Goal: Information Seeking & Learning: Check status

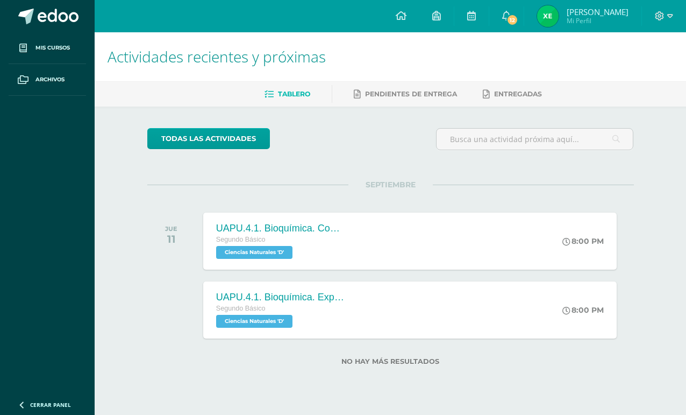
click at [394, 92] on span "Pendientes de entrega" at bounding box center [411, 94] width 92 height 8
click at [509, 86] on link "Entregadas" at bounding box center [512, 94] width 59 height 17
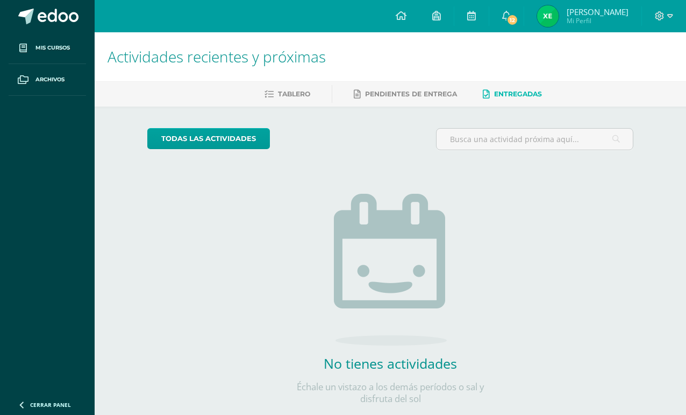
click at [441, 17] on icon at bounding box center [436, 16] width 9 height 10
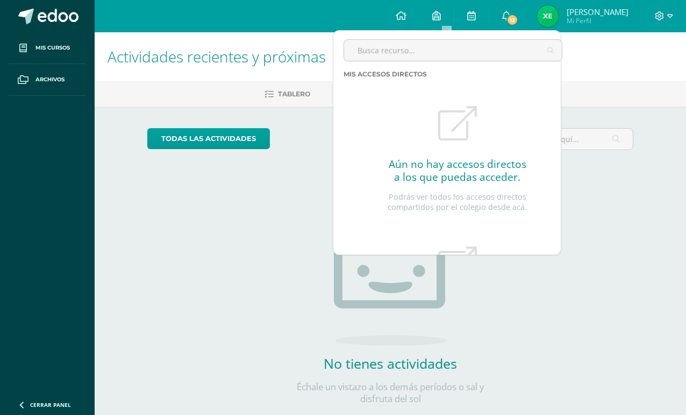
click at [476, 15] on icon at bounding box center [471, 16] width 9 height 10
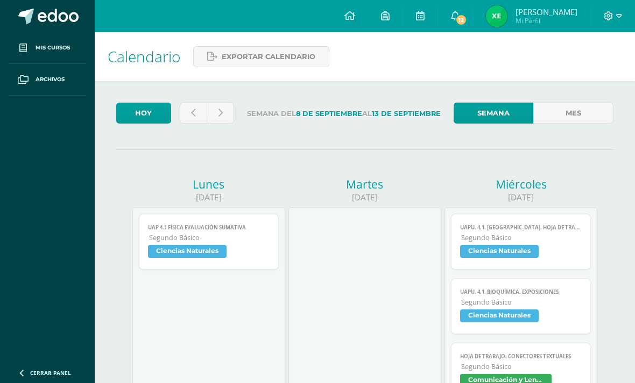
click at [467, 22] on span "12" at bounding box center [461, 20] width 12 height 12
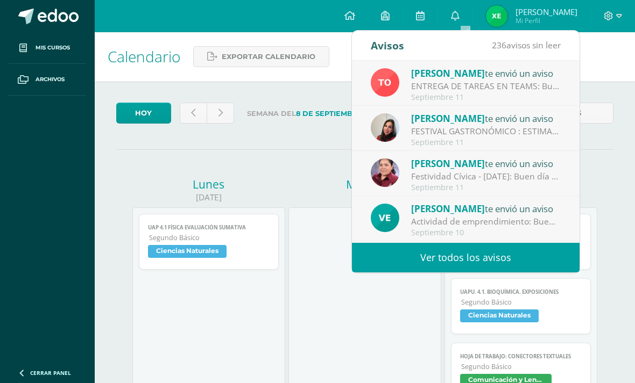
click at [531, 15] on span "[PERSON_NAME]" at bounding box center [546, 11] width 62 height 11
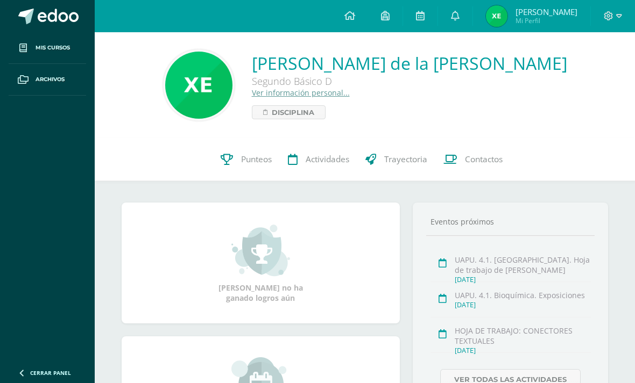
click at [256, 162] on span "Punteos" at bounding box center [256, 159] width 31 height 11
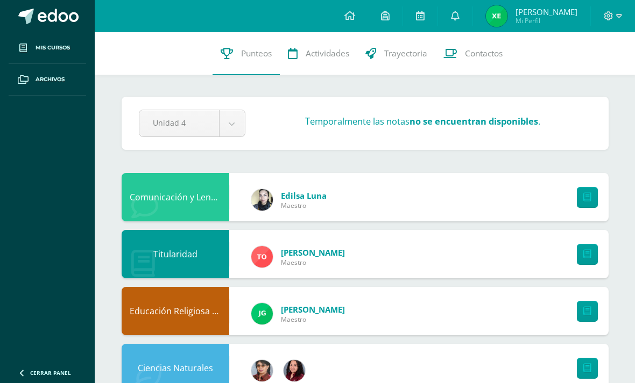
click at [586, 201] on icon at bounding box center [587, 197] width 8 height 9
click at [500, 202] on div "Comunicación y Lenguaje, Idioma Extranjero Inglés Edilsa Luna Maestro" at bounding box center [365, 197] width 487 height 48
click at [520, 217] on div "Comunicación y Lenguaje, Idioma Extranjero Inglés Edilsa Luna Maestro" at bounding box center [365, 197] width 487 height 48
click at [397, 65] on link "Trayectoria" at bounding box center [396, 53] width 78 height 43
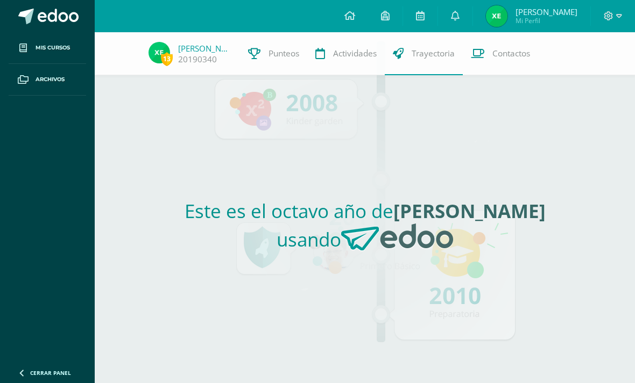
click at [492, 62] on link "Contactos" at bounding box center [499, 53] width 75 height 43
click at [298, 46] on link "Punteos" at bounding box center [273, 53] width 67 height 43
click at [289, 49] on span "Punteos" at bounding box center [283, 53] width 31 height 11
